Goal: Find specific page/section: Find specific page/section

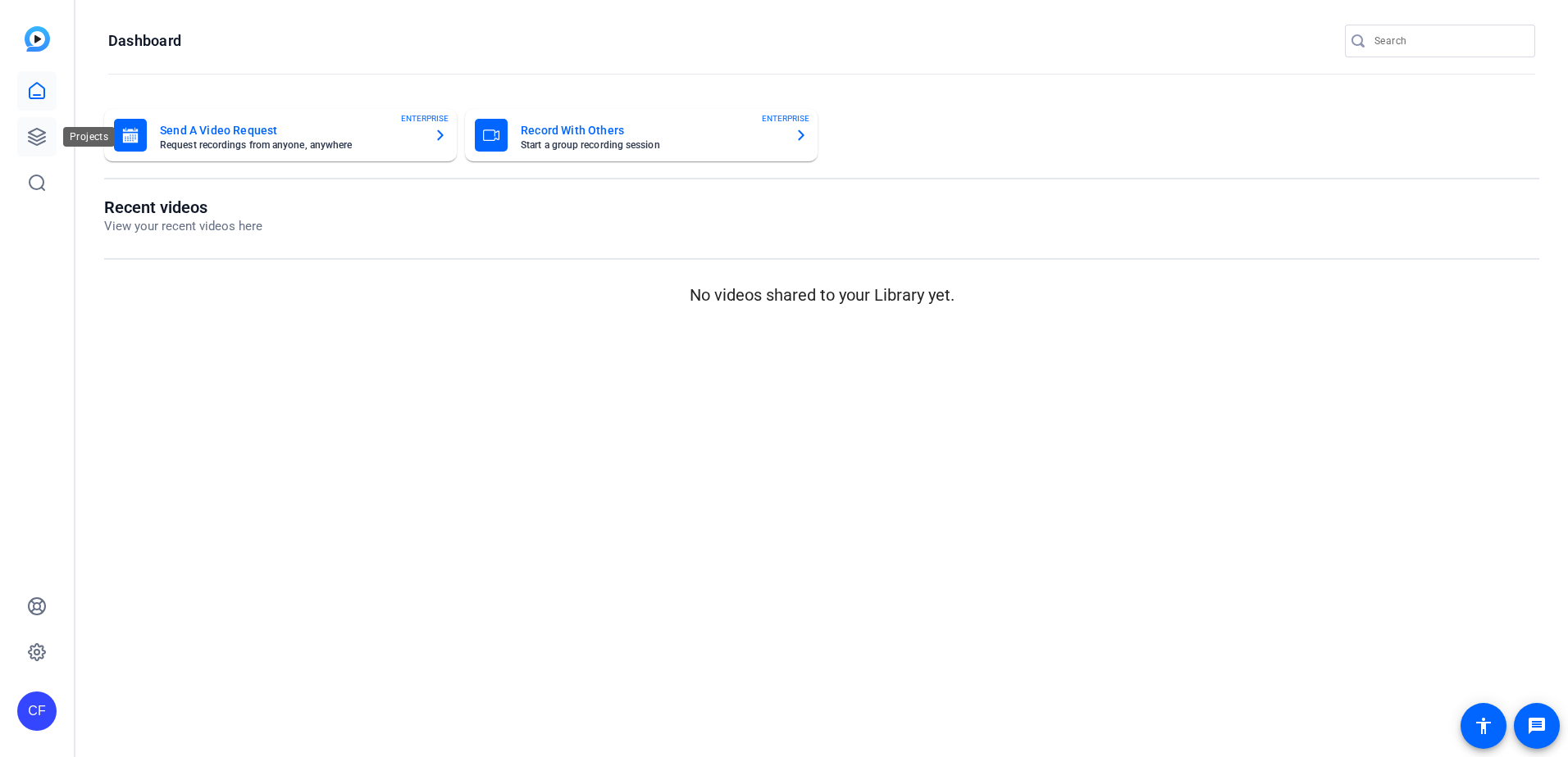
click at [31, 142] on icon at bounding box center [37, 137] width 17 height 17
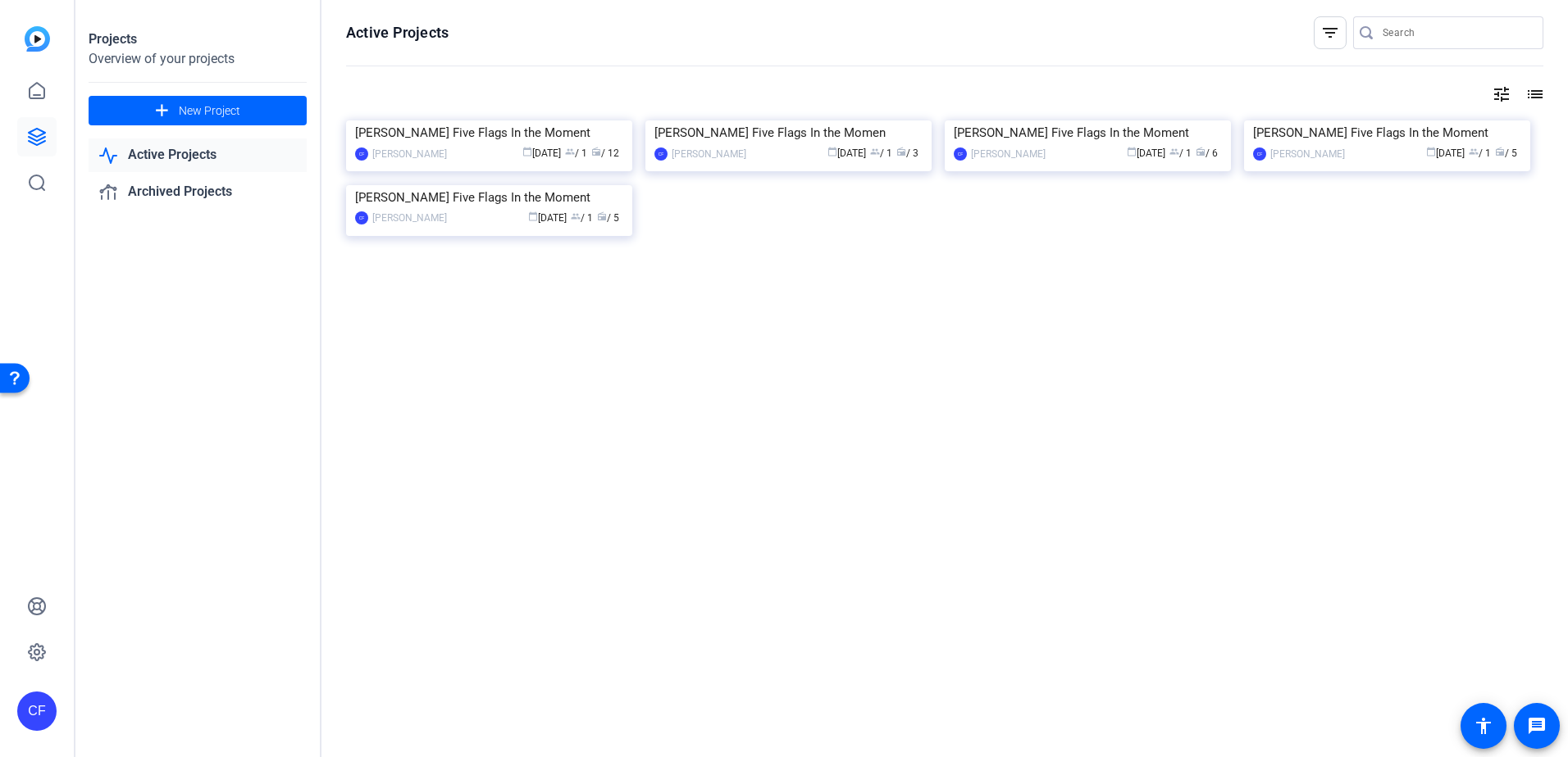
click at [811, 272] on div "[PERSON_NAME] Five Flags In the Moment CF [PERSON_NAME] calendar_today [DATE] g…" at bounding box center [945, 195] width 1198 height 152
click at [810, 272] on div "[PERSON_NAME] Five Flags In the Moment CF [PERSON_NAME] calendar_today [DATE] g…" at bounding box center [945, 195] width 1198 height 152
click at [805, 272] on div "[PERSON_NAME] Five Flags In the Moment CF [PERSON_NAME] calendar_today [DATE] g…" at bounding box center [945, 195] width 1198 height 152
click at [31, 676] on div "CF" at bounding box center [37, 659] width 40 height 144
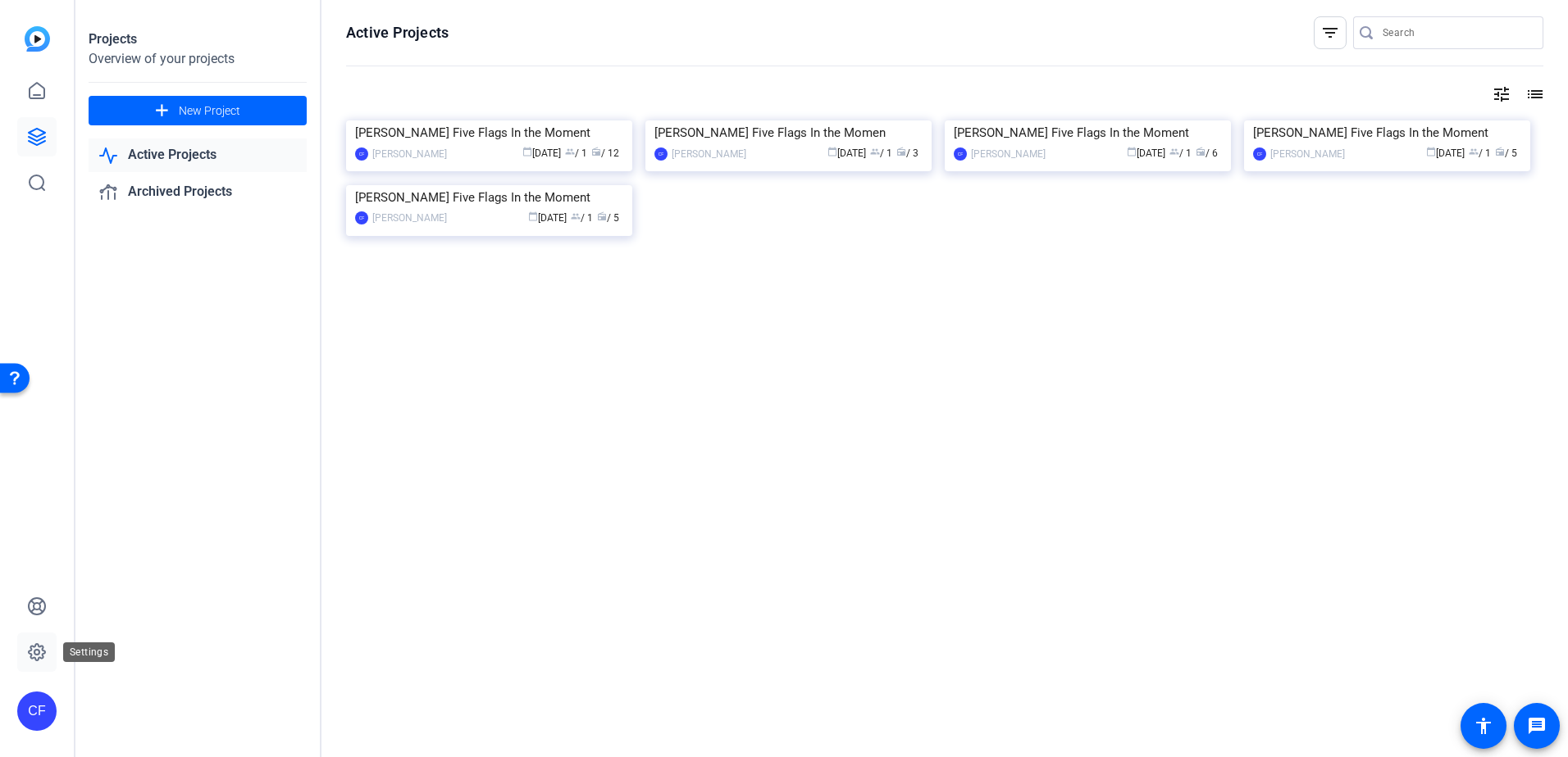
click at [32, 664] on link at bounding box center [37, 653] width 40 height 40
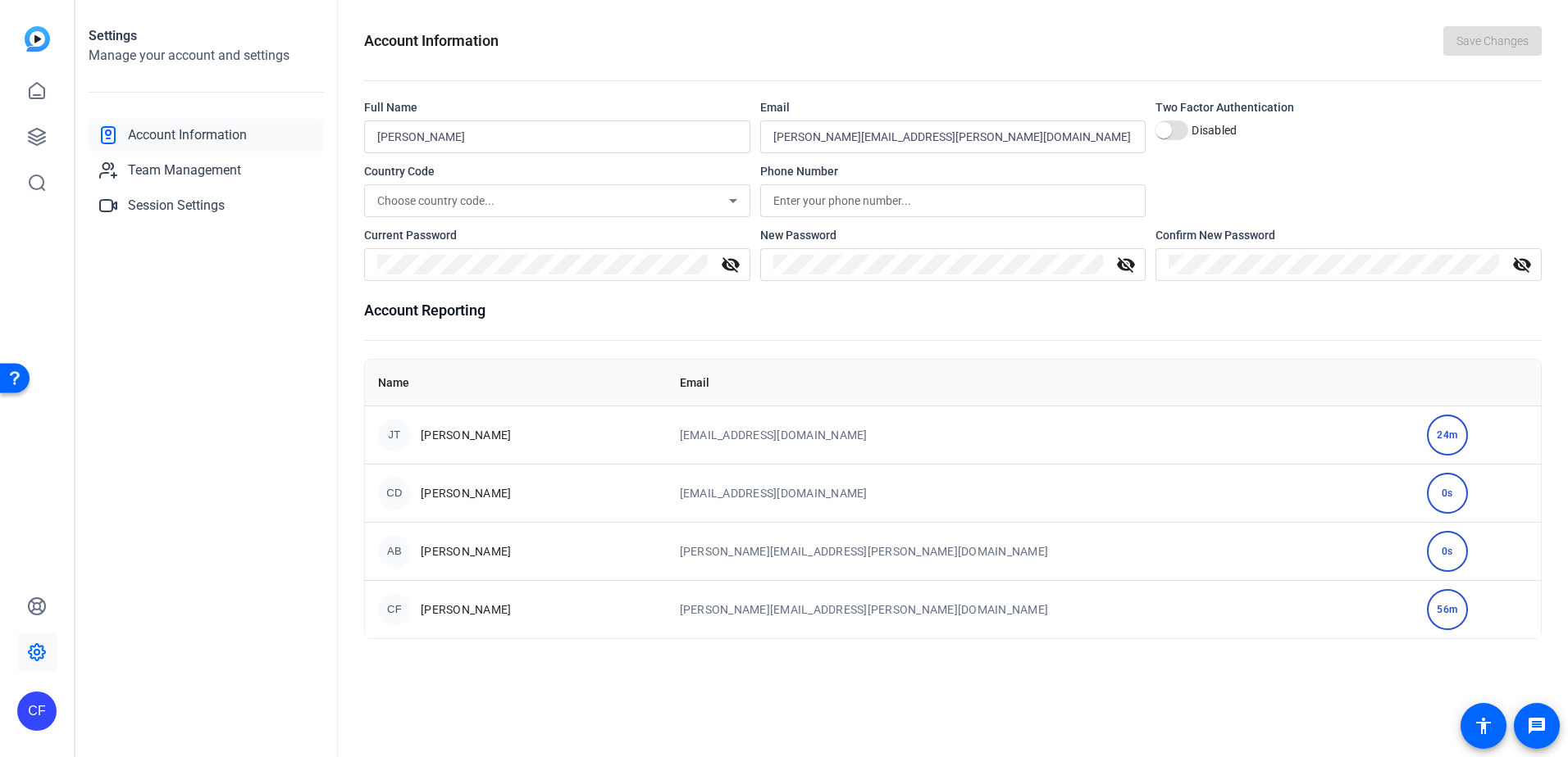
click at [264, 308] on div "Settings Manage your account and settings Account Information Team Management S…" at bounding box center [206, 378] width 263 height 757
click at [40, 137] on icon at bounding box center [37, 137] width 20 height 20
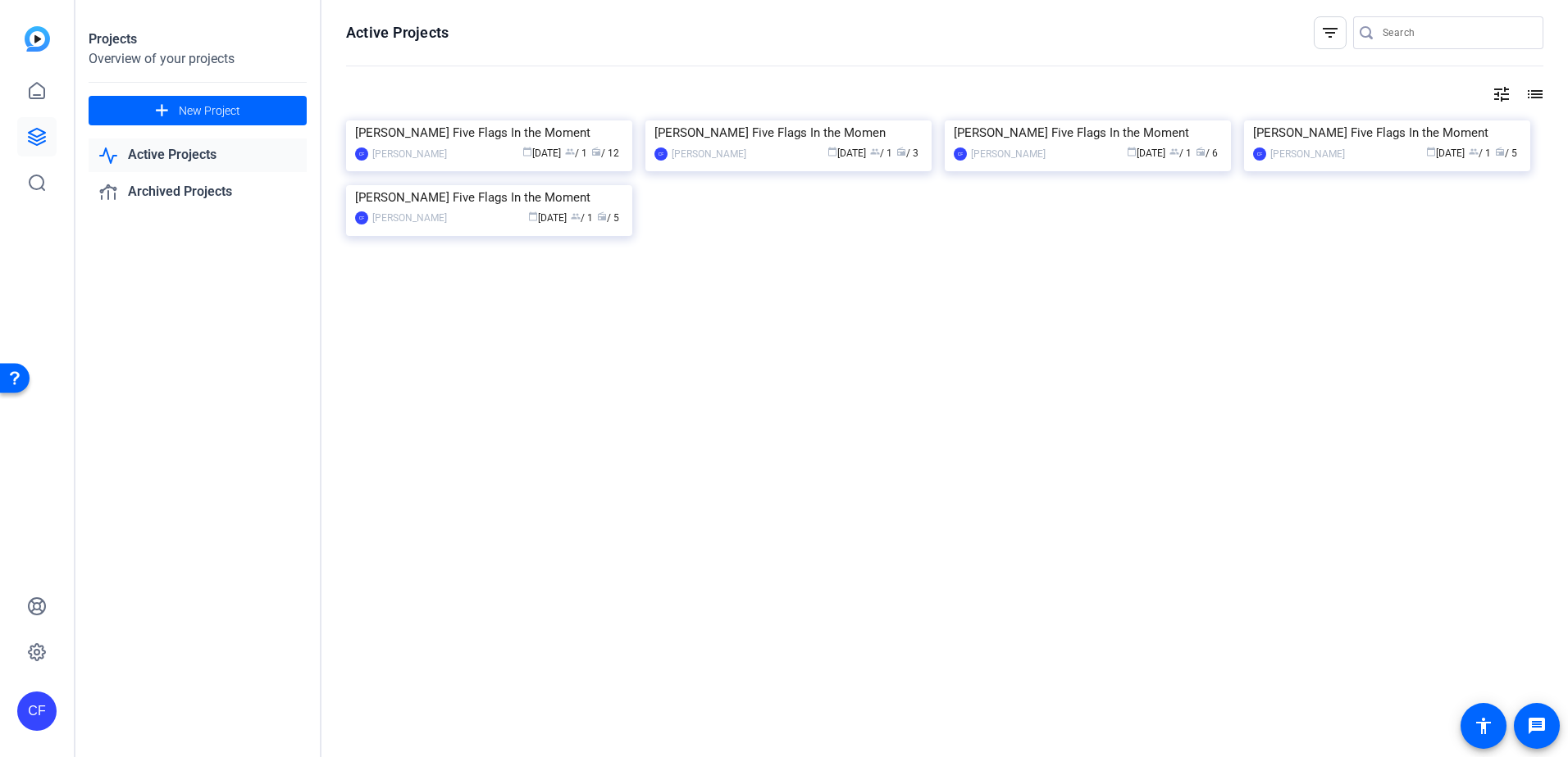
click at [1036, 272] on div "[PERSON_NAME] Five Flags In the Moment CF [PERSON_NAME] calendar_today [DATE] g…" at bounding box center [945, 195] width 1198 height 152
click at [851, 272] on div "[PERSON_NAME] Five Flags In the Moment CF [PERSON_NAME] calendar_today [DATE] g…" at bounding box center [945, 195] width 1198 height 152
click at [716, 272] on div "[PERSON_NAME] Five Flags In the Moment CF [PERSON_NAME] calendar_today [DATE] g…" at bounding box center [945, 195] width 1198 height 152
click at [884, 272] on div "[PERSON_NAME] Five Flags In the Moment CF [PERSON_NAME] calendar_today [DATE] g…" at bounding box center [945, 195] width 1198 height 152
click at [1055, 272] on div "[PERSON_NAME] Five Flags In the Moment CF [PERSON_NAME] calendar_today [DATE] g…" at bounding box center [945, 195] width 1198 height 152
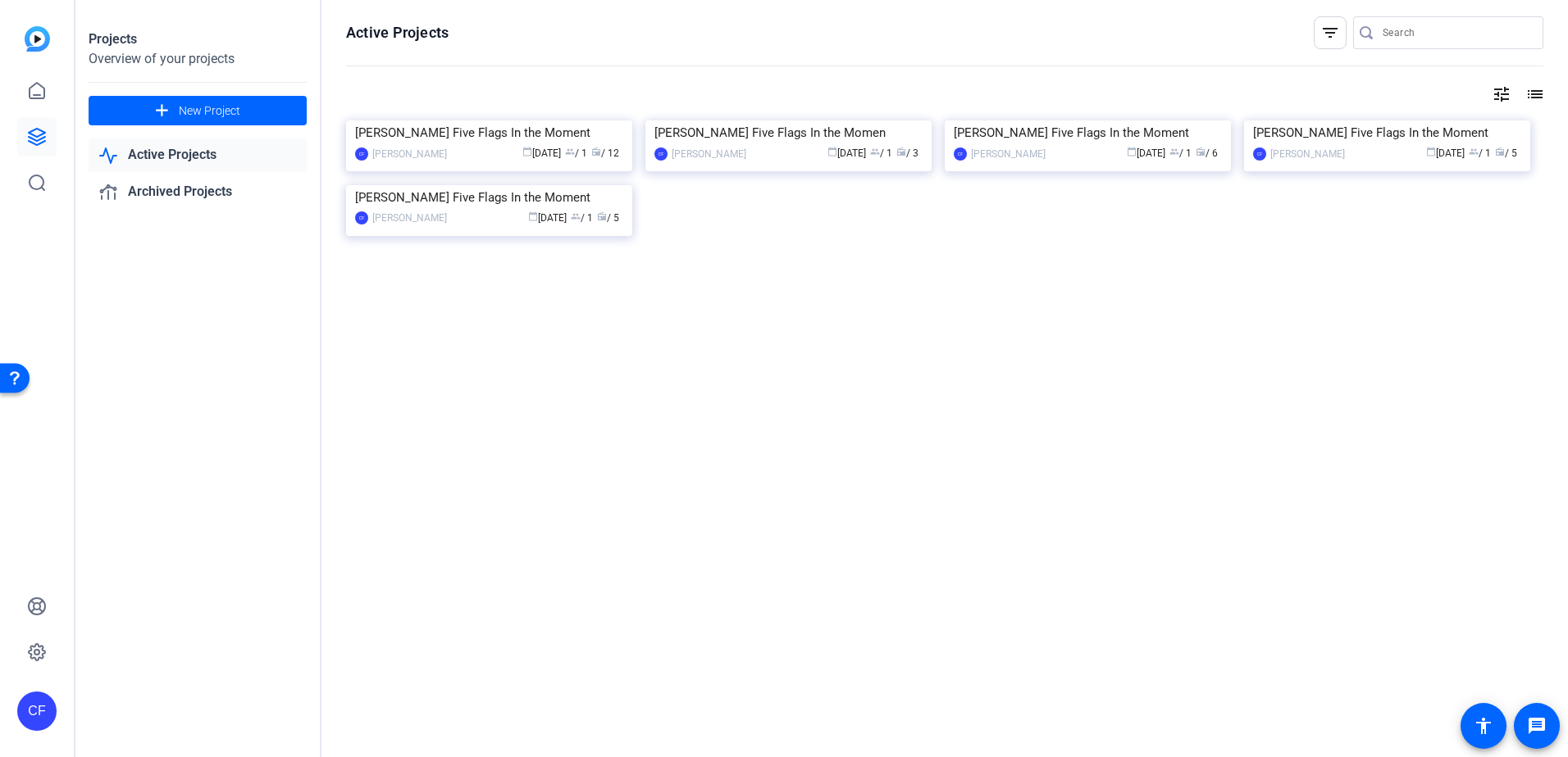
click at [911, 272] on div "[PERSON_NAME] Five Flags In the Moment CF [PERSON_NAME] calendar_today [DATE] g…" at bounding box center [945, 195] width 1198 height 152
click at [1140, 272] on div "[PERSON_NAME] Five Flags In the Moment CF [PERSON_NAME] calendar_today [DATE] g…" at bounding box center [945, 195] width 1198 height 152
